Goal: Information Seeking & Learning: Learn about a topic

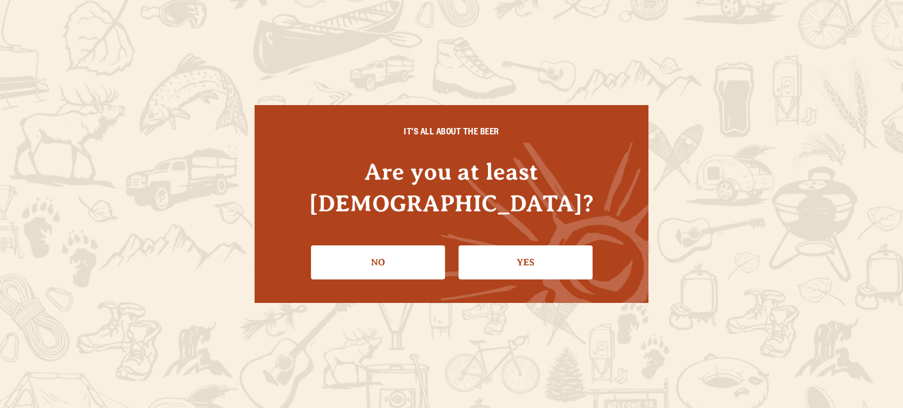
click at [480, 246] on link "Yes" at bounding box center [525, 263] width 134 height 34
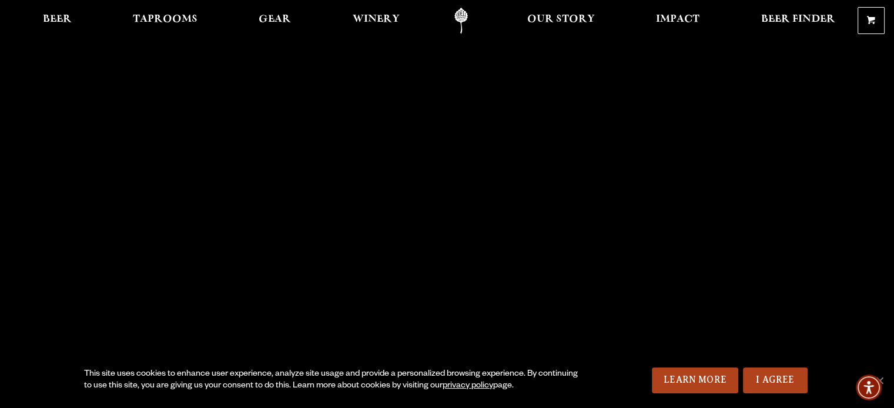
click at [52, 20] on span "Beer" at bounding box center [57, 19] width 29 height 9
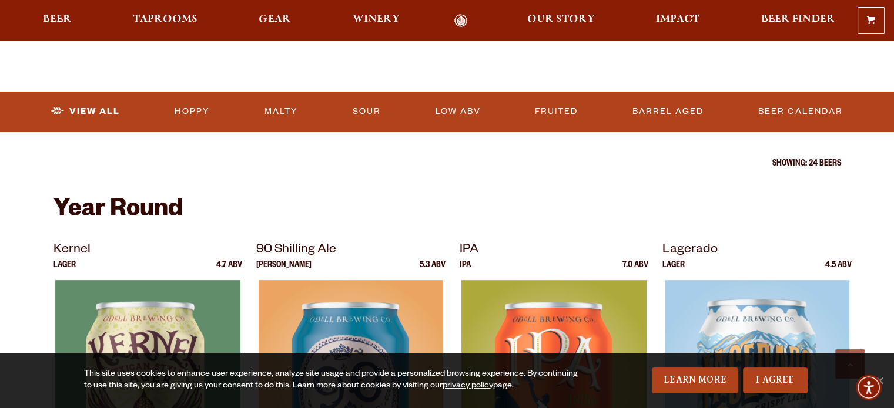
scroll to position [396, 0]
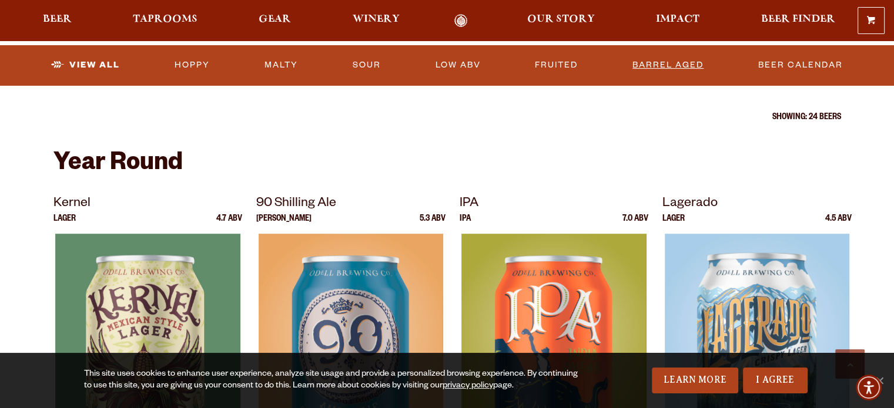
click at [670, 72] on link "Barrel Aged" at bounding box center [668, 65] width 81 height 27
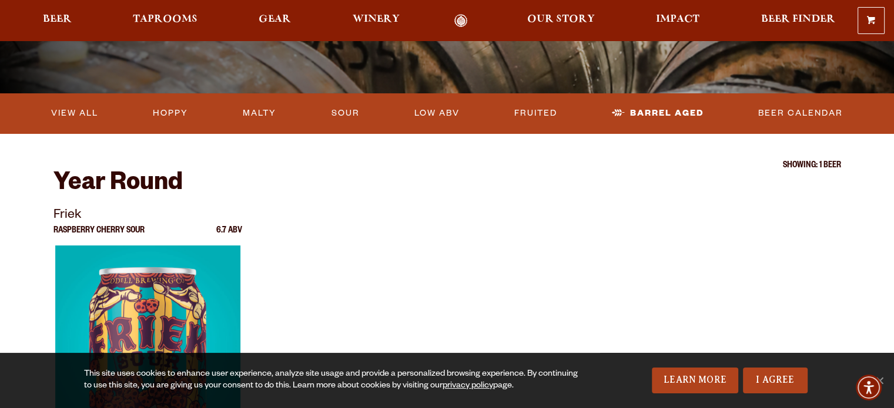
scroll to position [296, 0]
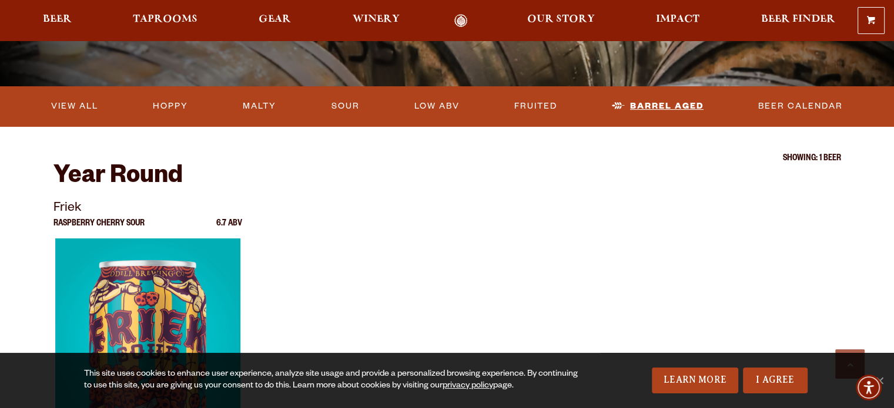
click at [673, 107] on link "Barrel Aged" at bounding box center [657, 106] width 101 height 27
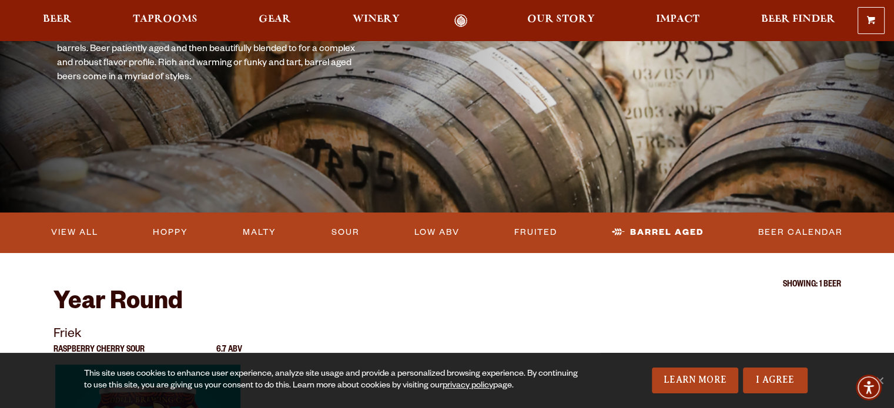
scroll to position [153, 0]
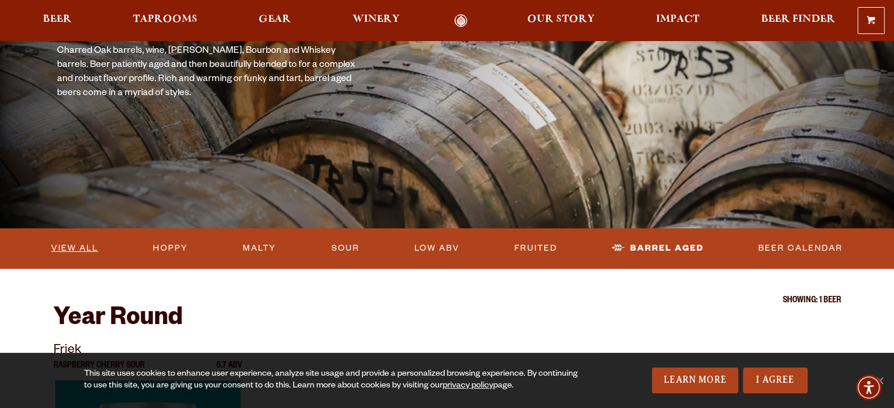
click at [70, 251] on link "View All" at bounding box center [74, 248] width 56 height 27
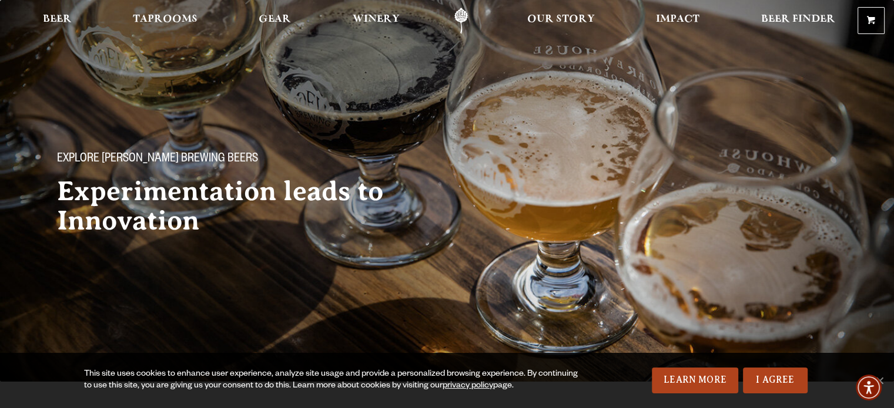
click at [366, 11] on link "Winery" at bounding box center [376, 21] width 62 height 26
